Goal: Task Accomplishment & Management: Manage account settings

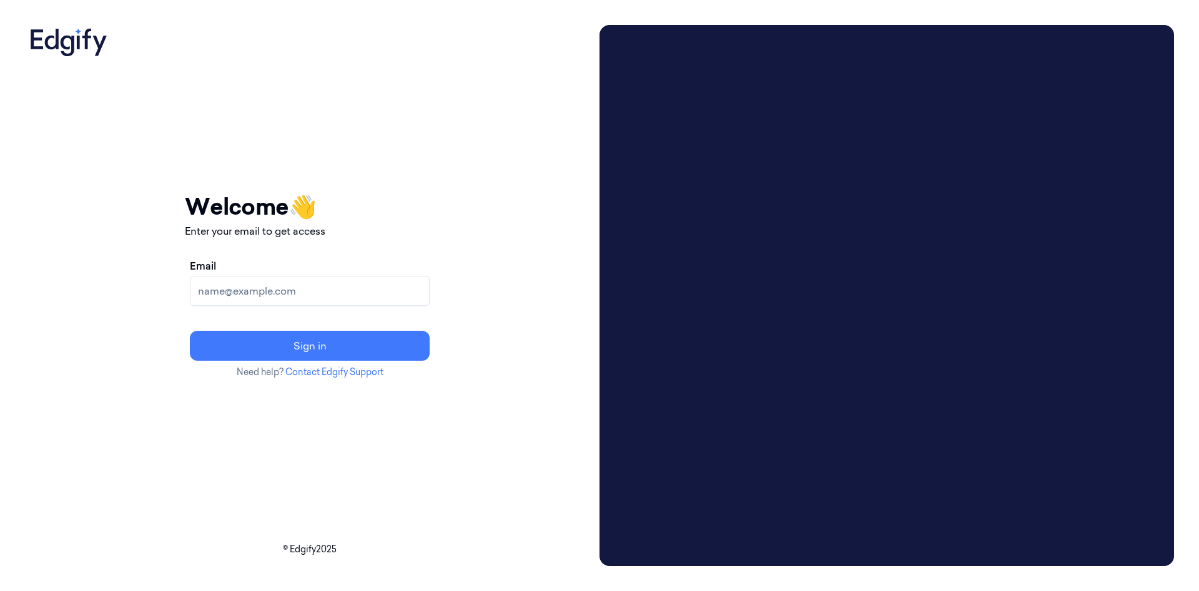
click at [325, 290] on input "Email" at bounding box center [310, 291] width 240 height 30
click at [409, 296] on input "Email" at bounding box center [310, 291] width 240 height 30
paste input "[EMAIL_ADDRESS][DOMAIN_NAME]"
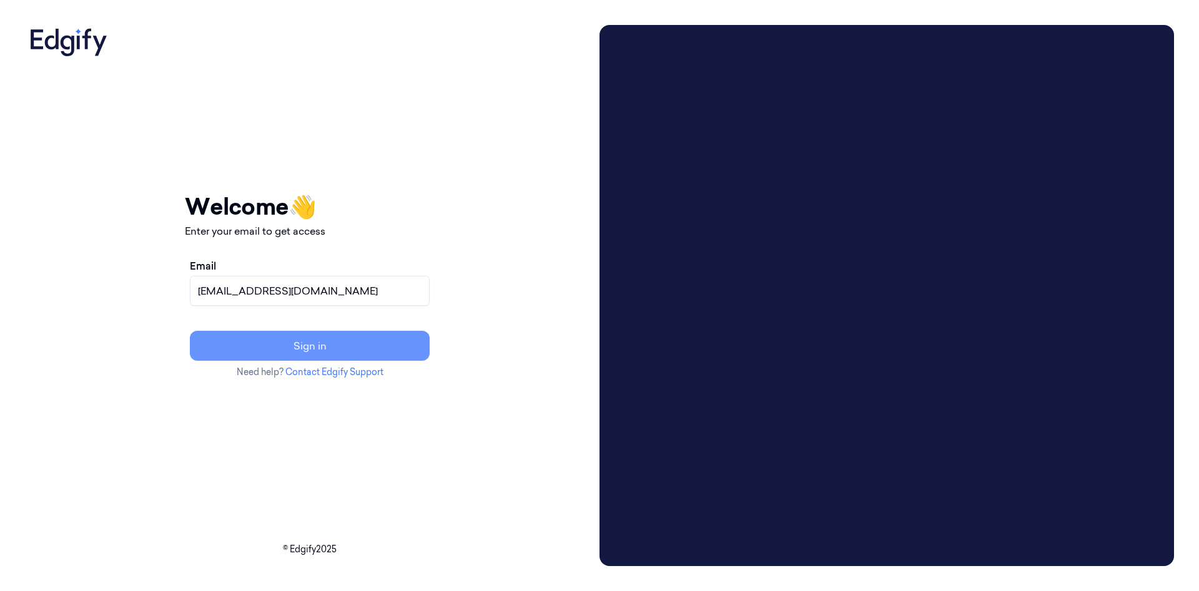
type input "[EMAIL_ADDRESS][DOMAIN_NAME]"
click at [406, 348] on button "Sign in" at bounding box center [310, 346] width 240 height 30
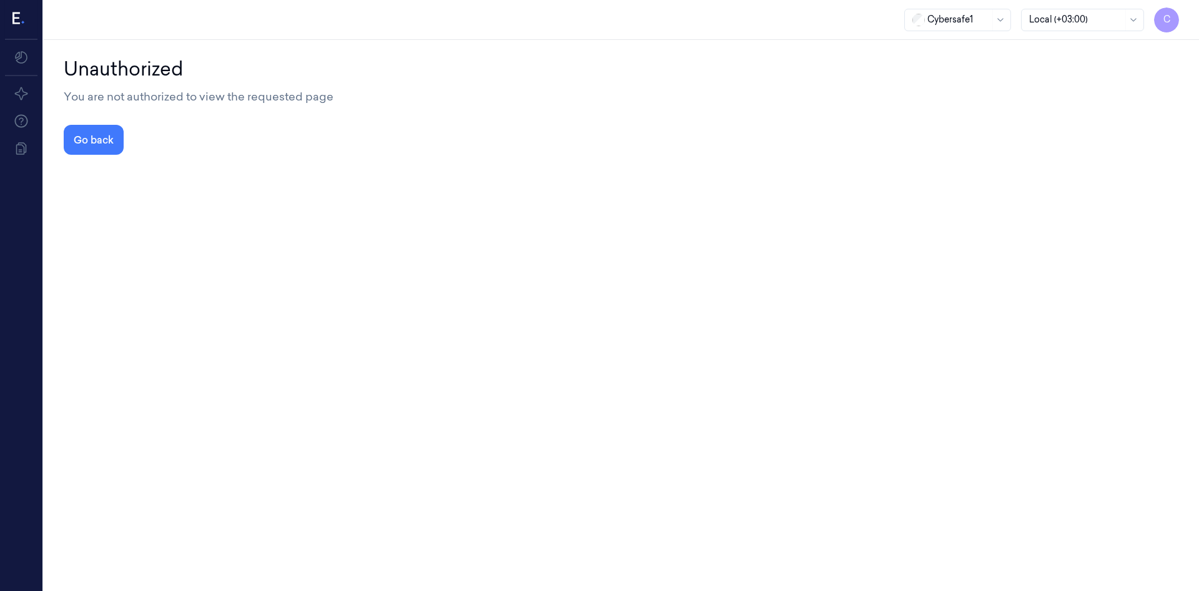
click at [1167, 29] on span "C" at bounding box center [1166, 19] width 25 height 25
click at [1044, 148] on span "Logout" at bounding box center [1098, 146] width 149 height 11
